Goal: Use online tool/utility: Utilize a website feature to perform a specific function

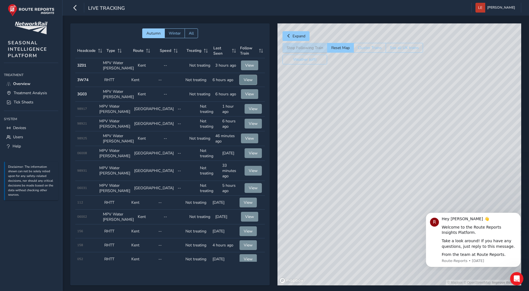
click at [244, 78] on span "View" at bounding box center [248, 79] width 9 height 5
click at [76, 12] on icon "button" at bounding box center [75, 8] width 6 height 10
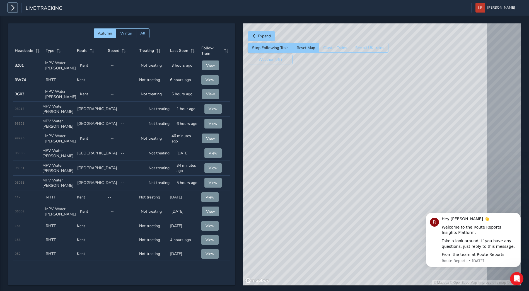
click at [14, 7] on icon "button" at bounding box center [13, 8] width 6 height 10
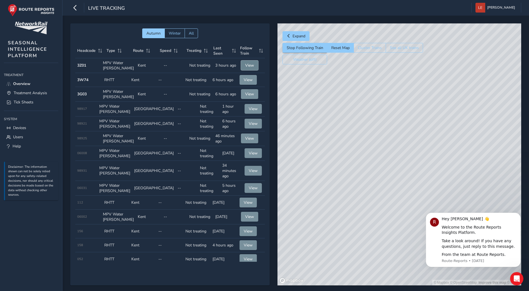
click at [246, 68] on button "View" at bounding box center [249, 65] width 17 height 10
drag, startPoint x: 335, startPoint y: 188, endPoint x: 452, endPoint y: 202, distance: 118.0
click at [452, 202] on div "© Mapbox © OpenStreetMap Improve this map" at bounding box center [399, 154] width 244 height 262
click at [338, 49] on button "Reset Map" at bounding box center [340, 48] width 26 height 10
drag, startPoint x: 401, startPoint y: 132, endPoint x: 409, endPoint y: 173, distance: 41.6
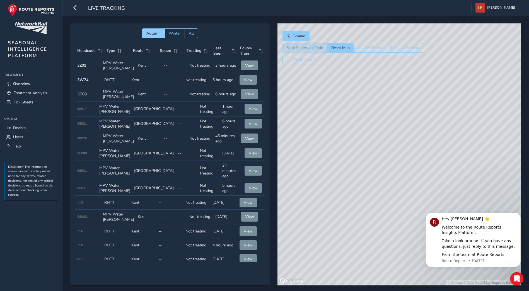
click at [409, 173] on div "© Mapbox © OpenStreetMap Improve this map" at bounding box center [399, 154] width 244 height 262
drag, startPoint x: 440, startPoint y: 144, endPoint x: 344, endPoint y: 204, distance: 112.7
click at [344, 204] on div "© Mapbox © OpenStreetMap Improve this map" at bounding box center [399, 154] width 244 height 262
drag, startPoint x: 379, startPoint y: 96, endPoint x: 374, endPoint y: 200, distance: 103.3
click at [374, 200] on div "© Mapbox © OpenStreetMap Improve this map" at bounding box center [399, 154] width 244 height 262
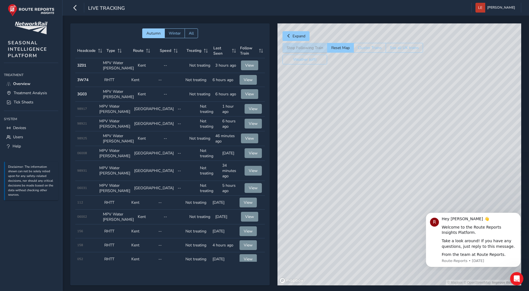
drag, startPoint x: 374, startPoint y: 200, endPoint x: 311, endPoint y: 136, distance: 89.1
click at [311, 136] on div "© Mapbox © OpenStreetMap Improve this map" at bounding box center [399, 154] width 244 height 262
click at [35, 95] on span "Treatment Analysis" at bounding box center [30, 92] width 33 height 5
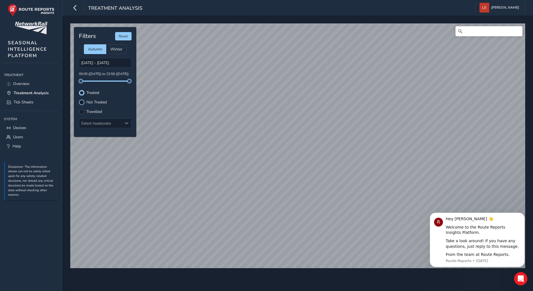
click at [81, 101] on div at bounding box center [82, 103] width 6 height 6
click at [82, 118] on div "Select headcodes" at bounding box center [105, 123] width 53 height 10
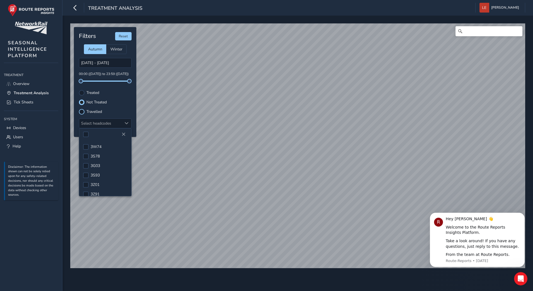
click at [83, 113] on div at bounding box center [82, 112] width 6 height 6
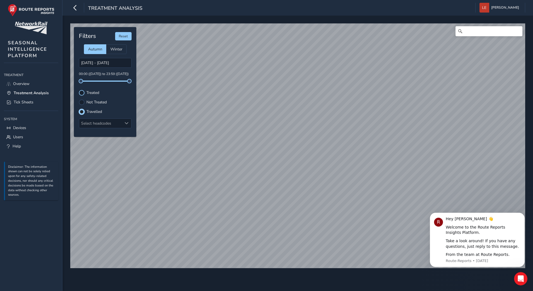
click at [83, 95] on div at bounding box center [82, 93] width 6 height 6
click at [83, 102] on div at bounding box center [82, 103] width 6 height 6
click at [85, 114] on div "Travelled" at bounding box center [105, 112] width 53 height 6
click at [84, 114] on div at bounding box center [82, 112] width 6 height 6
click at [115, 125] on div "Select headcodes" at bounding box center [100, 123] width 43 height 9
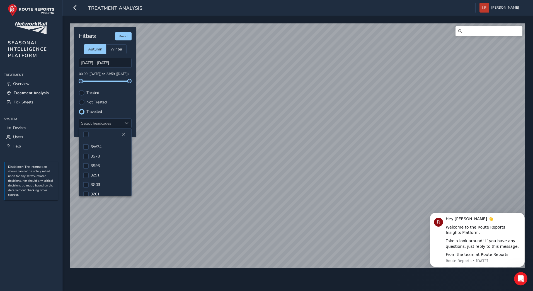
click at [126, 105] on div "Filters Reset Autumn Winter [DATE] - [DATE] 00:00 ([DATE]) to 23:59 ([DATE]) Tr…" at bounding box center [105, 82] width 62 height 110
